Goal: Task Accomplishment & Management: Manage account settings

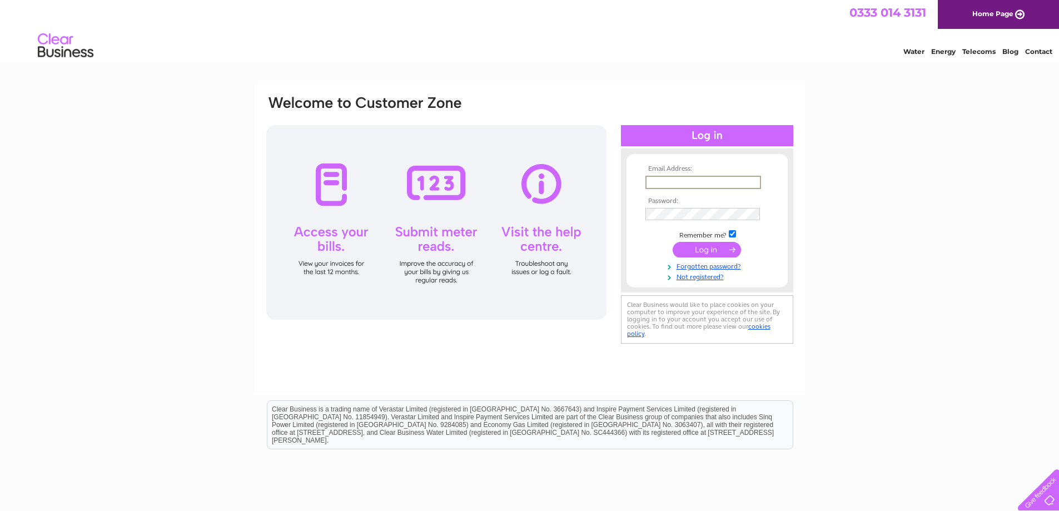
type input "[EMAIL_ADDRESS][DOMAIN_NAME]"
click at [706, 246] on input "submit" at bounding box center [707, 249] width 68 height 16
click at [713, 247] on input "submit" at bounding box center [707, 249] width 68 height 16
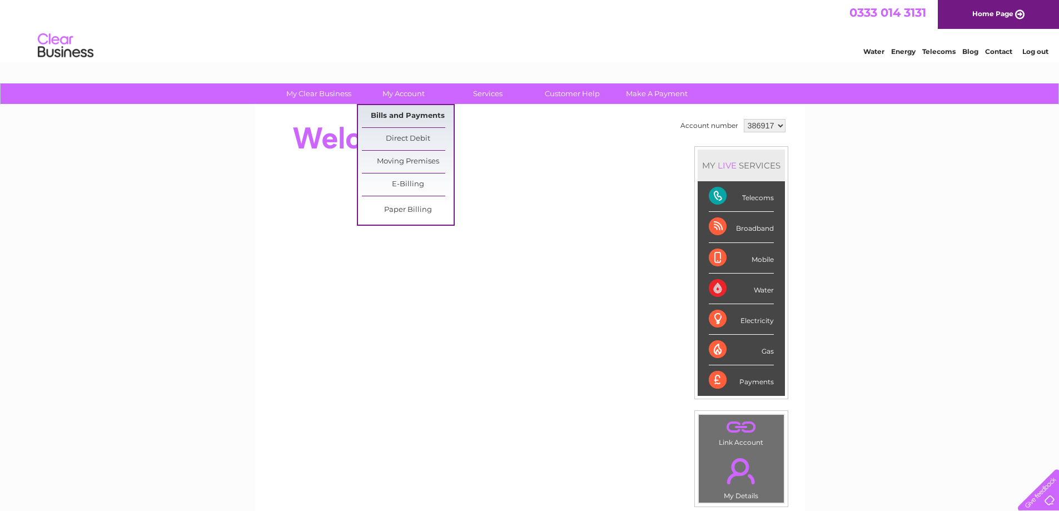
click at [407, 117] on link "Bills and Payments" at bounding box center [408, 116] width 92 height 22
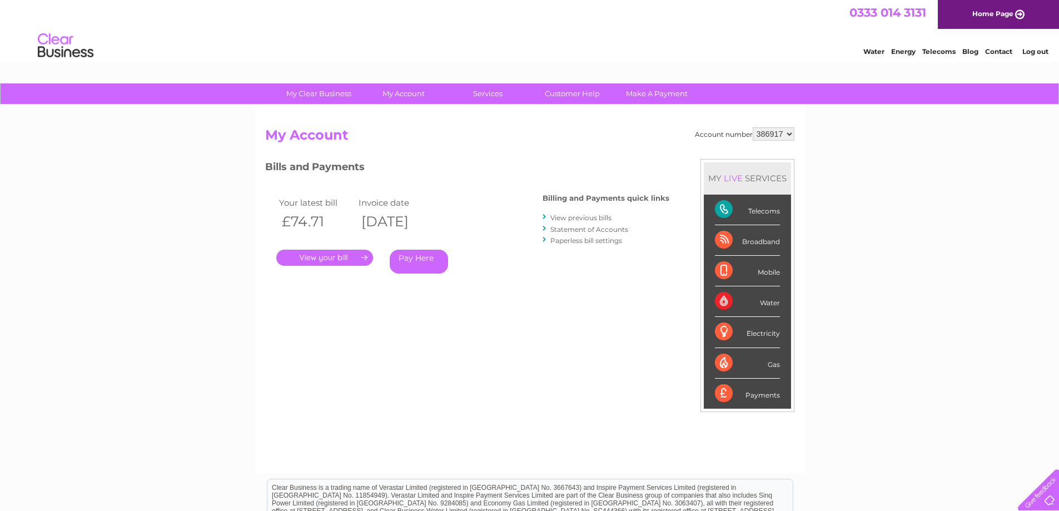
click at [582, 217] on link "View previous bills" at bounding box center [581, 218] width 61 height 8
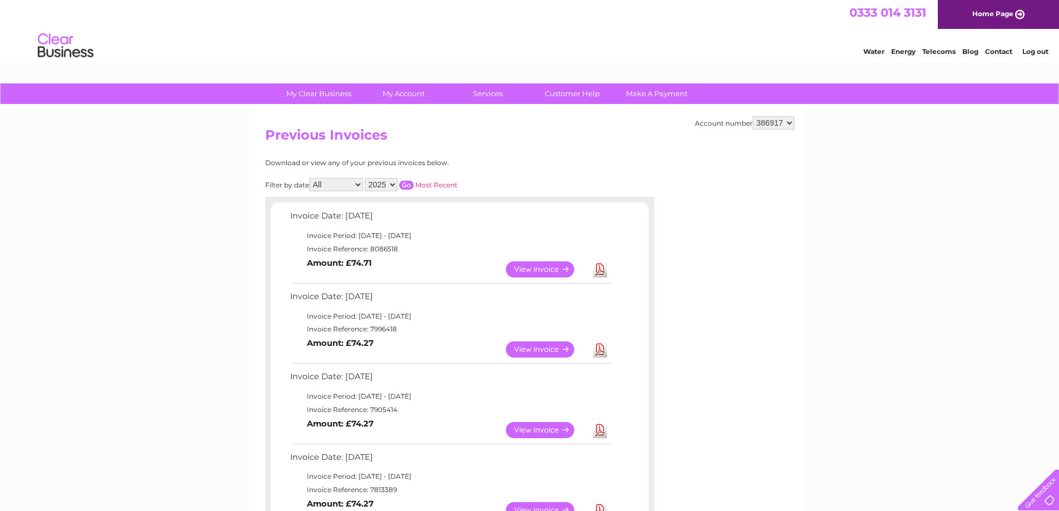
click at [601, 270] on link "Download" at bounding box center [600, 269] width 14 height 16
